Goal: Information Seeking & Learning: Learn about a topic

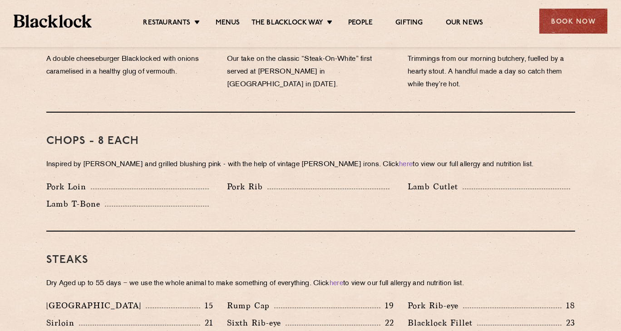
scroll to position [582, 0]
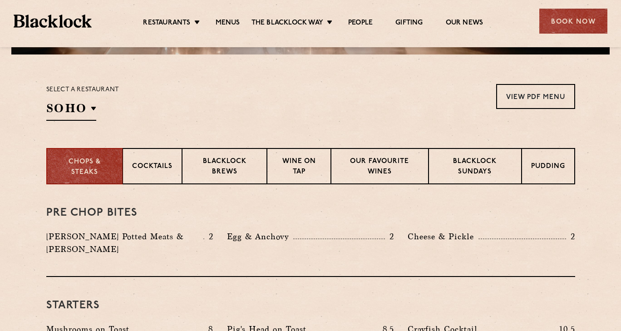
scroll to position [227, 0]
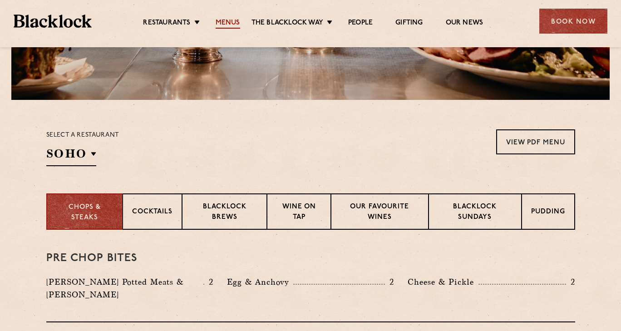
click at [227, 19] on link "Menus" at bounding box center [228, 24] width 25 height 10
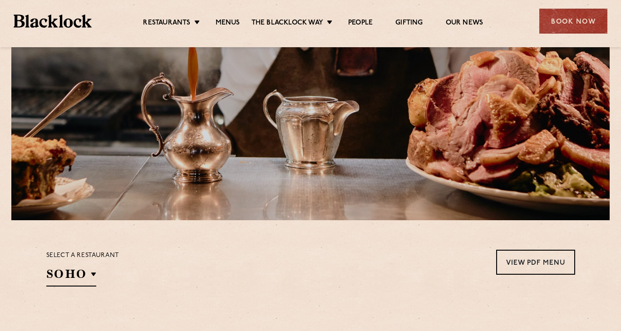
scroll to position [227, 0]
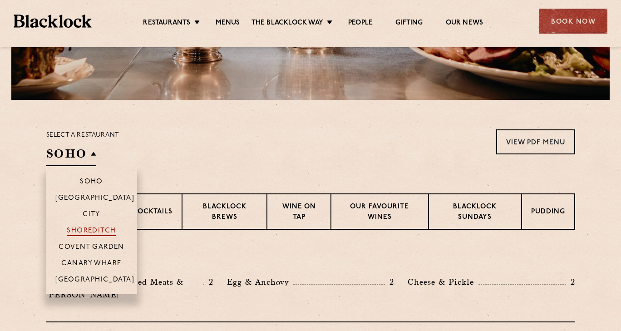
click at [90, 230] on p "Shoreditch" at bounding box center [92, 231] width 50 height 9
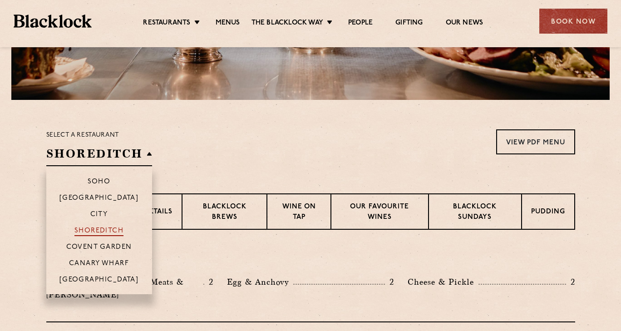
click at [106, 228] on p "Shoreditch" at bounding box center [99, 231] width 50 height 9
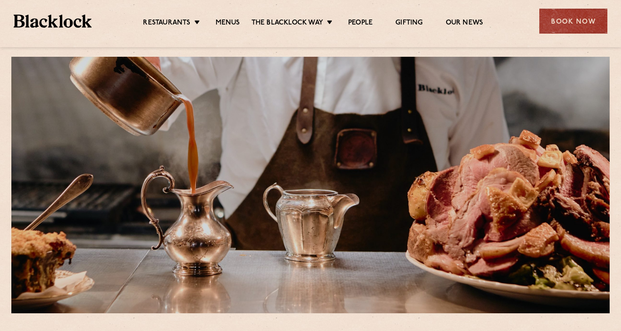
scroll to position [0, 0]
